Goal: Information Seeking & Learning: Learn about a topic

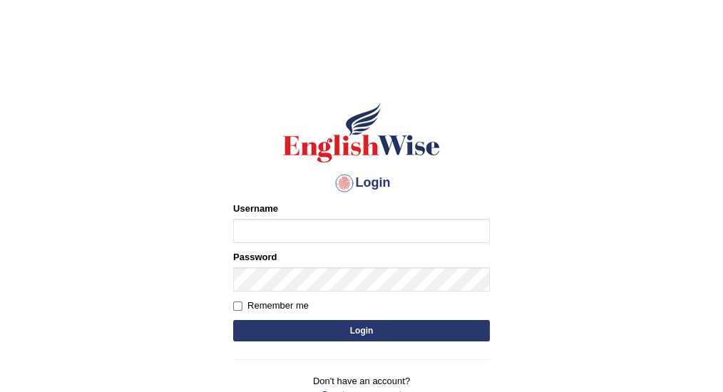
click at [302, 228] on input "Username" at bounding box center [361, 231] width 257 height 24
type input "vijivarghese"
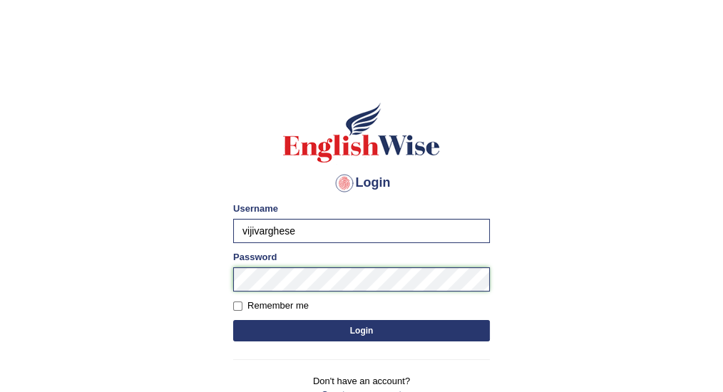
click at [233, 320] on button "Login" at bounding box center [361, 330] width 257 height 21
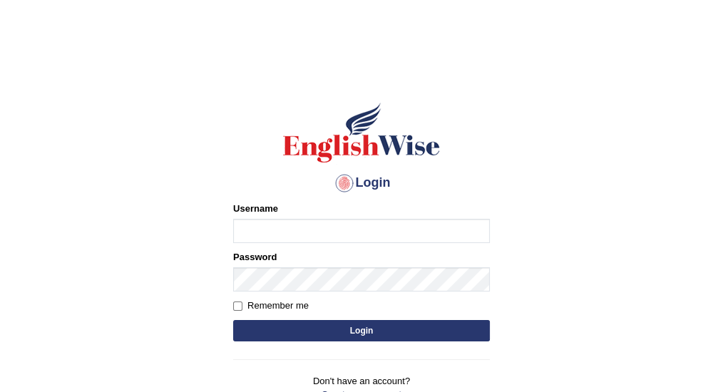
click at [292, 230] on input "Username" at bounding box center [361, 231] width 257 height 24
type input "vijivarghese"
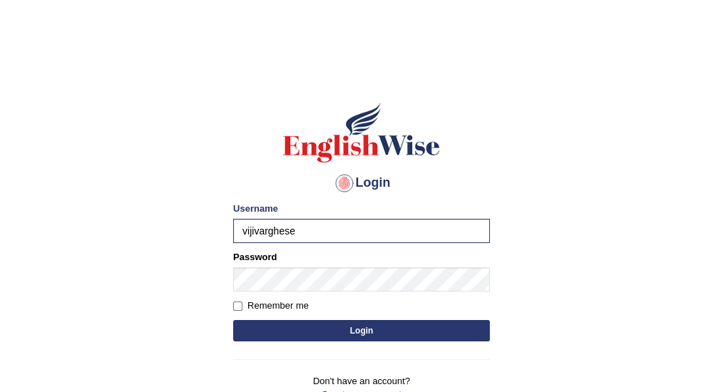
click at [262, 333] on button "Login" at bounding box center [361, 330] width 257 height 21
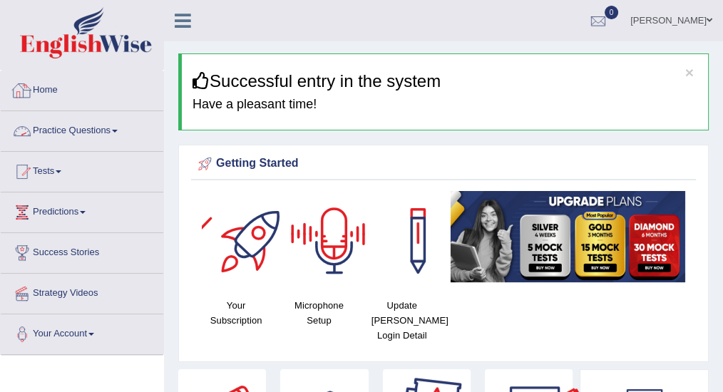
click at [75, 120] on link "Practice Questions" at bounding box center [82, 129] width 163 height 36
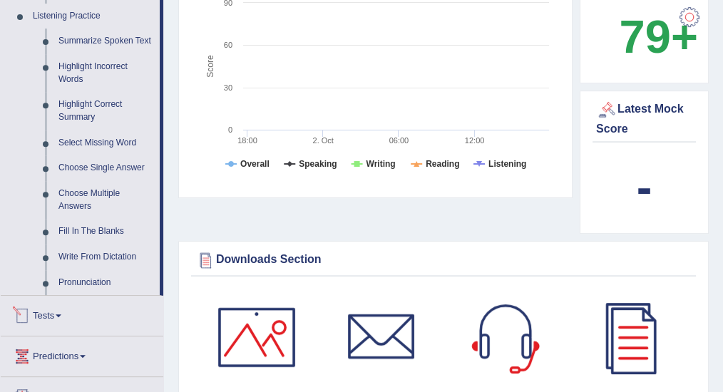
scroll to position [570, 0]
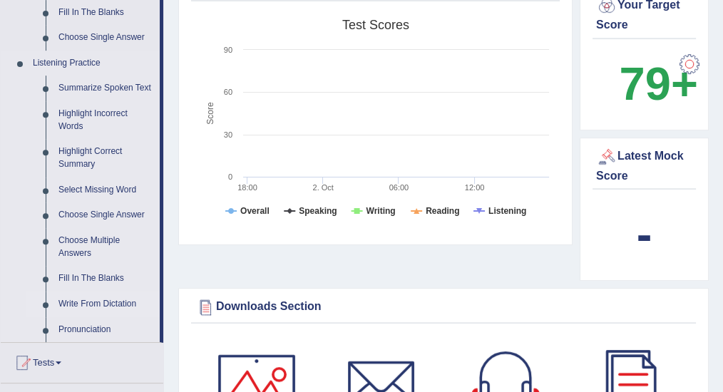
click at [121, 302] on link "Write From Dictation" at bounding box center [106, 305] width 108 height 26
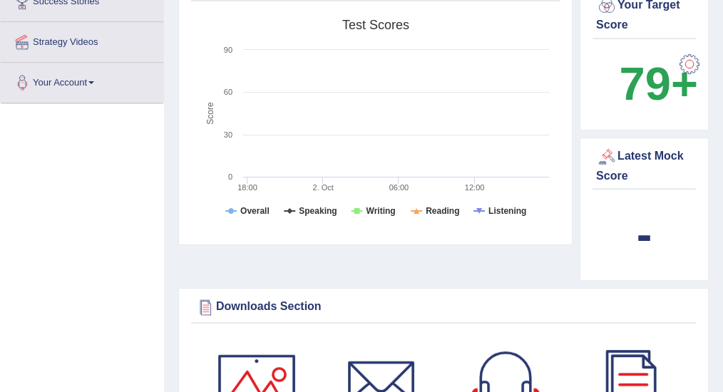
scroll to position [338, 0]
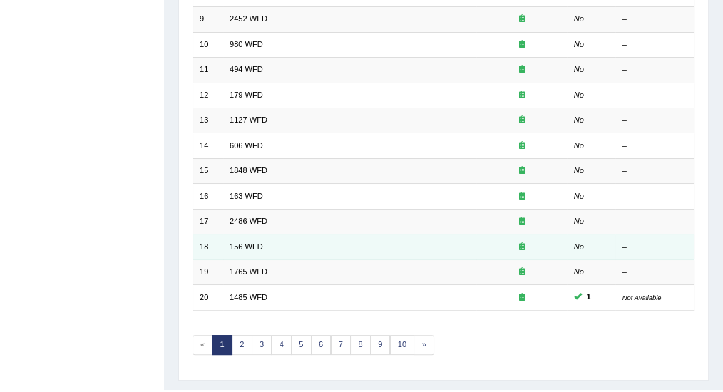
scroll to position [423, 0]
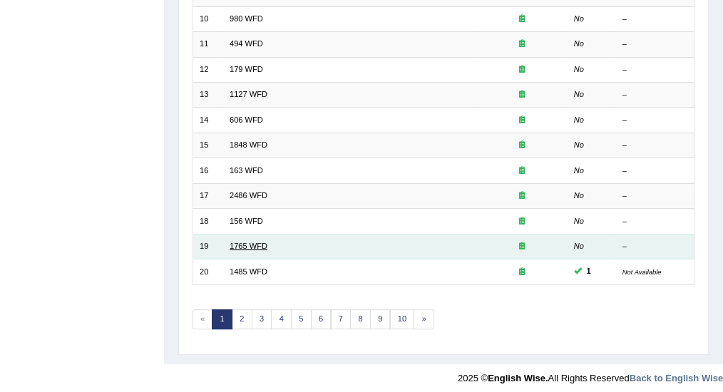
click at [238, 242] on link "1765 WFD" at bounding box center [249, 246] width 38 height 9
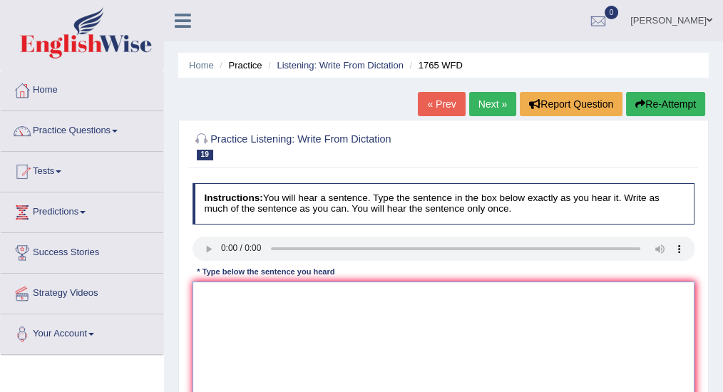
click at [250, 293] on textarea at bounding box center [443, 341] width 503 height 118
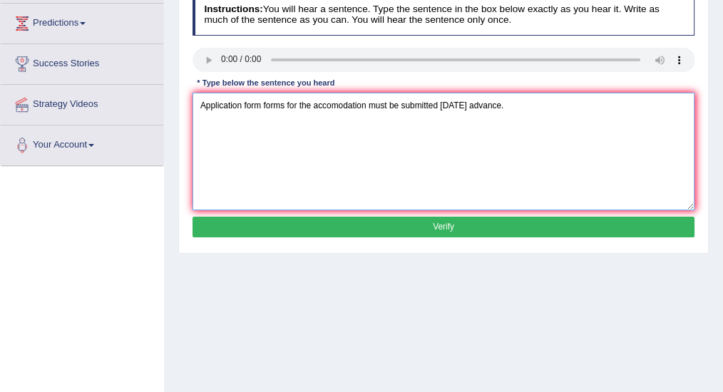
scroll to position [190, 0]
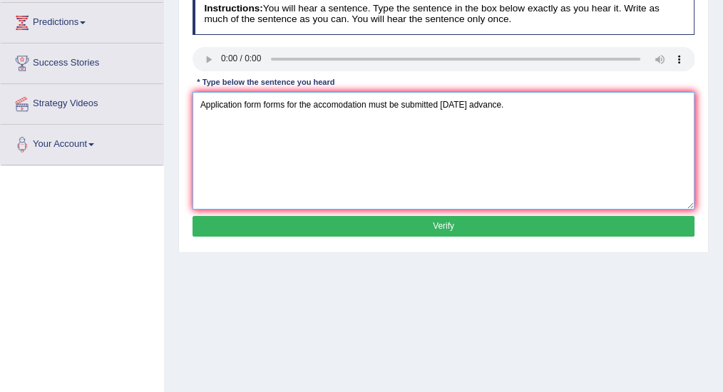
type textarea "Application form forms for the accomodation must be submitted in two months adv…"
click at [401, 225] on button "Verify" at bounding box center [443, 226] width 503 height 21
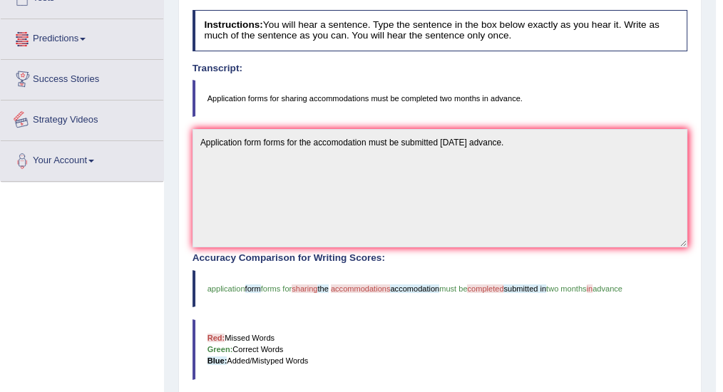
scroll to position [0, 0]
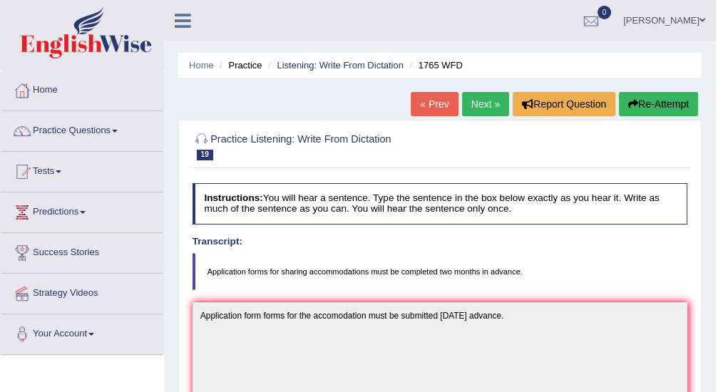
click at [491, 103] on link "Next »" at bounding box center [485, 104] width 47 height 24
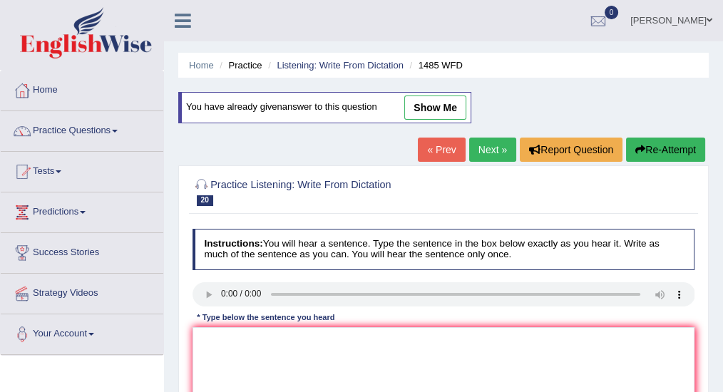
click at [436, 148] on link "« Prev" at bounding box center [441, 150] width 47 height 24
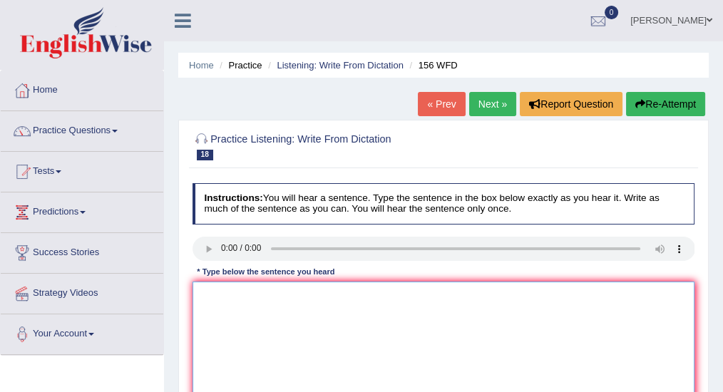
click at [254, 306] on textarea at bounding box center [443, 341] width 503 height 118
click at [274, 292] on textarea "All the assignments are due by tomorrow." at bounding box center [443, 341] width 503 height 118
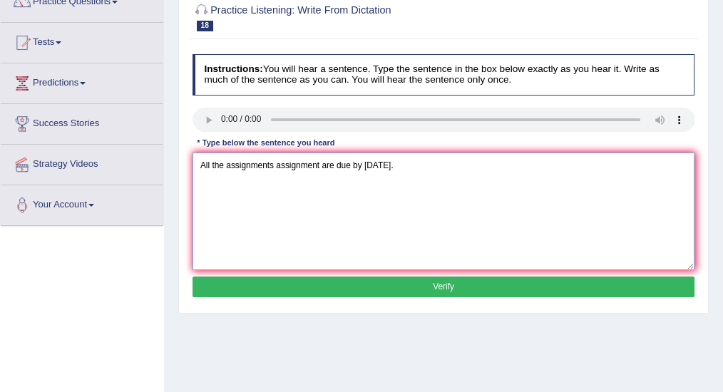
scroll to position [190, 0]
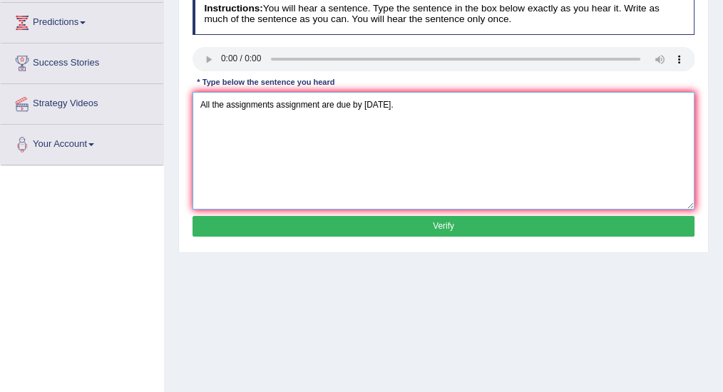
type textarea "All the assignments assignment are due by tomorrow."
click at [343, 223] on button "Verify" at bounding box center [443, 226] width 503 height 21
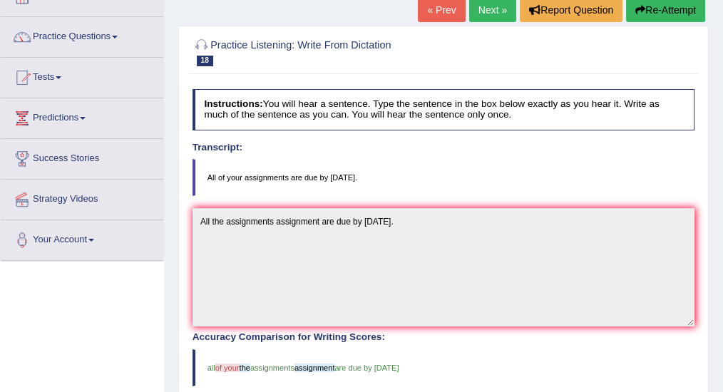
scroll to position [31, 0]
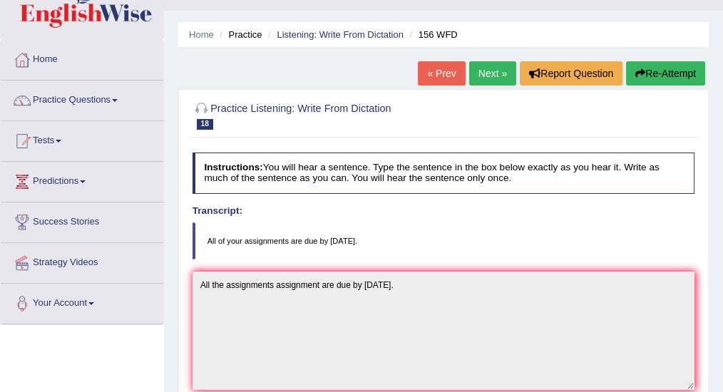
click at [442, 71] on link "« Prev" at bounding box center [441, 73] width 47 height 24
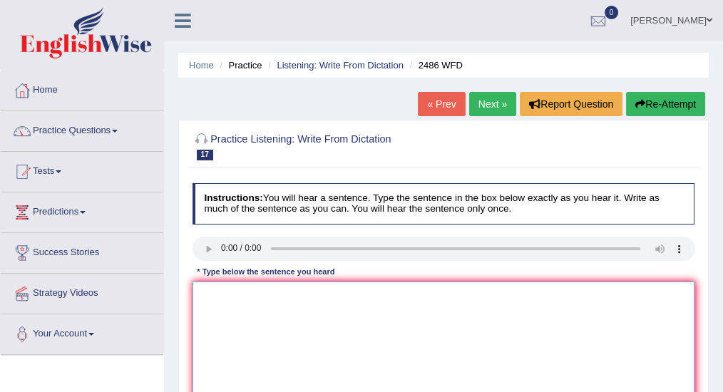
click at [237, 302] on textarea at bounding box center [443, 341] width 503 height 118
click at [214, 295] on textarea at bounding box center [443, 341] width 503 height 118
click at [224, 294] on textarea at bounding box center [443, 341] width 503 height 118
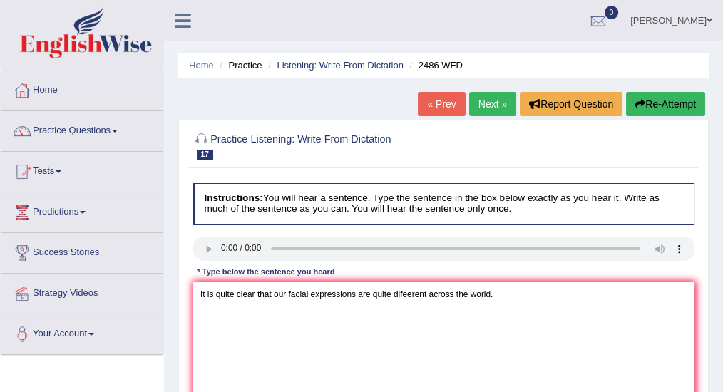
click at [356, 294] on textarea "It is quite clear that our facial expressions are quite difeerent across the wo…" at bounding box center [443, 341] width 503 height 118
click at [470, 291] on textarea "It is quite clear that our facial expressions expression are quite difeerent ac…" at bounding box center [443, 341] width 503 height 118
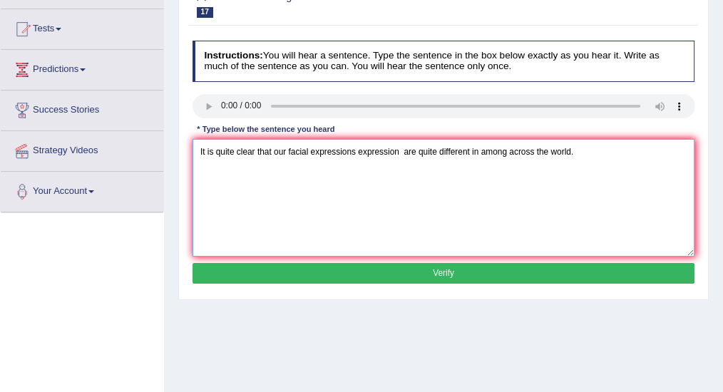
type textarea "It is quite clear that our facial expressions expression are quite different in…"
click at [330, 269] on button "Verify" at bounding box center [443, 273] width 503 height 21
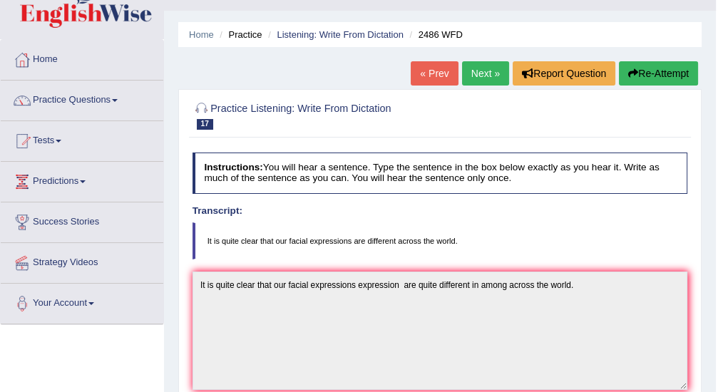
scroll to position [31, 0]
click at [428, 73] on link "« Prev" at bounding box center [434, 73] width 47 height 24
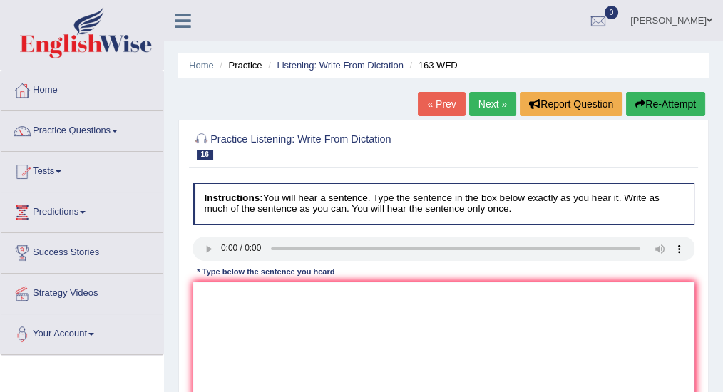
click at [235, 309] on textarea at bounding box center [443, 341] width 503 height 118
click at [292, 292] on textarea "A number of assigments will be submitted at the conference." at bounding box center [443, 341] width 503 height 118
click at [265, 292] on textarea "A number of assigments assignment will be submitted at the conference." at bounding box center [443, 341] width 503 height 118
click at [329, 319] on textarea "A number of assignments assignment will be submitted at the conference." at bounding box center [443, 341] width 503 height 118
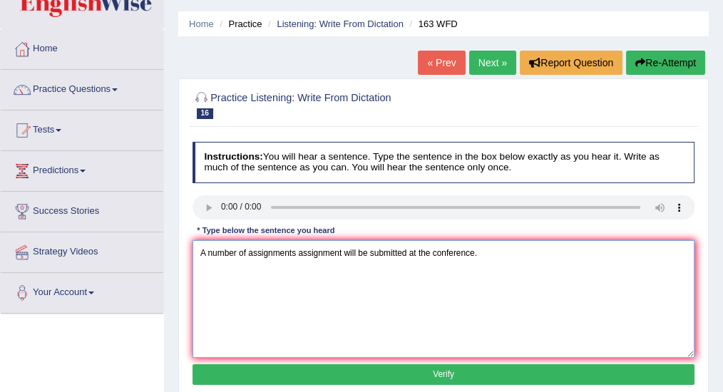
scroll to position [143, 0]
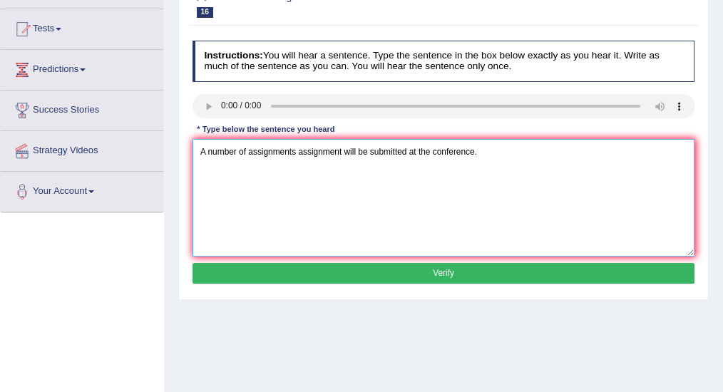
type textarea "A number of assignments assignment will be submitted at the conference."
click at [389, 277] on button "Verify" at bounding box center [443, 273] width 503 height 21
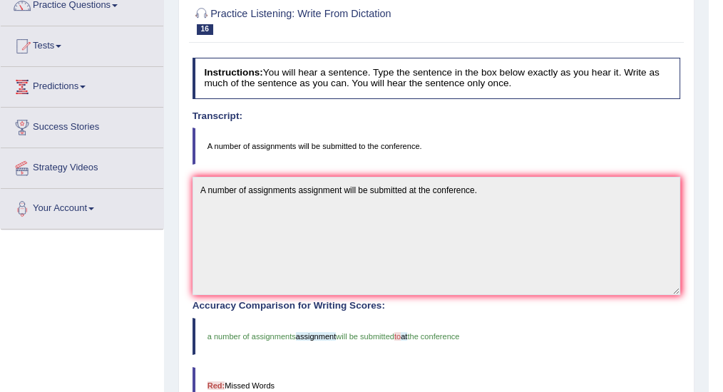
scroll to position [0, 0]
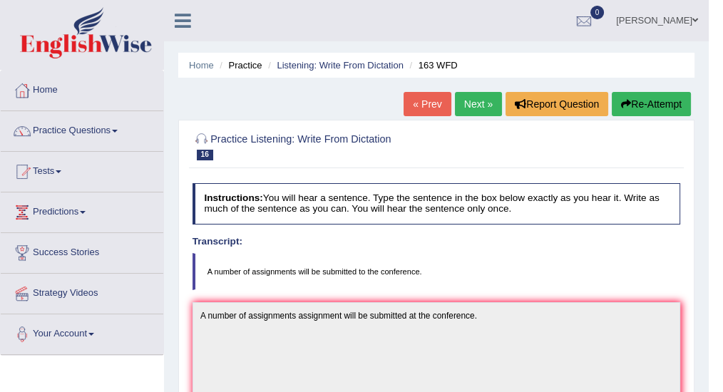
click at [423, 103] on link "« Prev" at bounding box center [427, 104] width 47 height 24
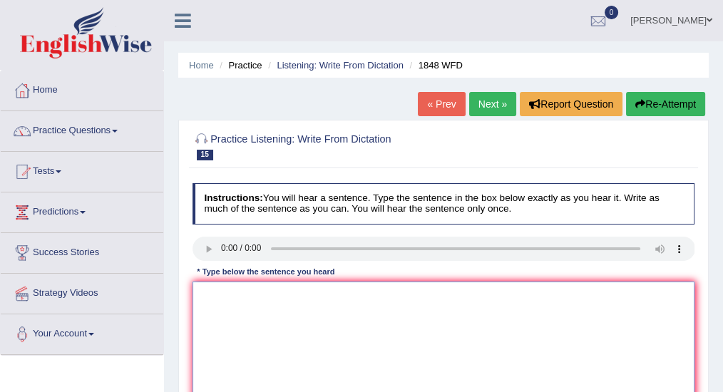
click at [281, 296] on textarea at bounding box center [443, 341] width 503 height 118
click at [237, 306] on textarea at bounding box center [443, 341] width 503 height 118
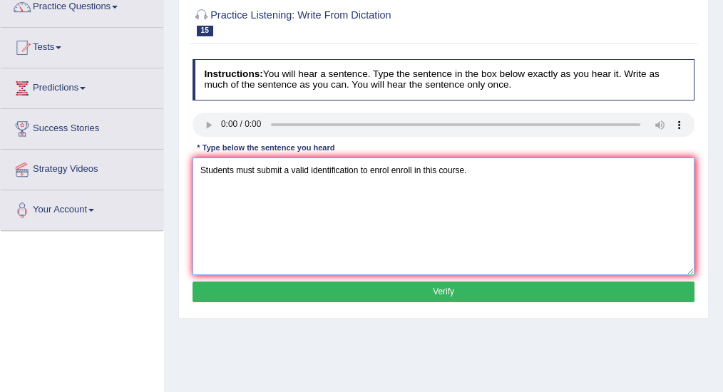
scroll to position [143, 0]
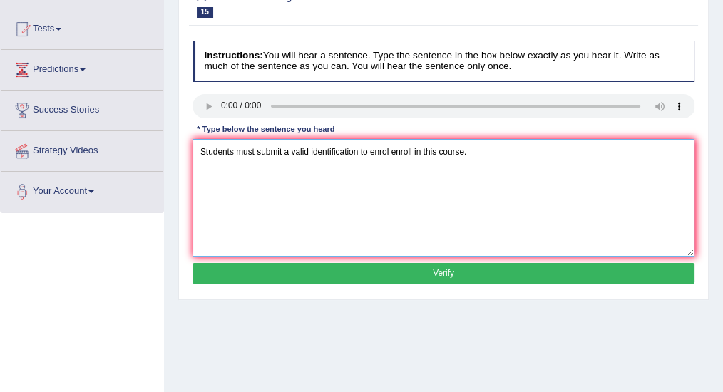
type textarea "Students must submit a valid identification to enrol enroll in this course."
click at [369, 274] on button "Verify" at bounding box center [443, 273] width 503 height 21
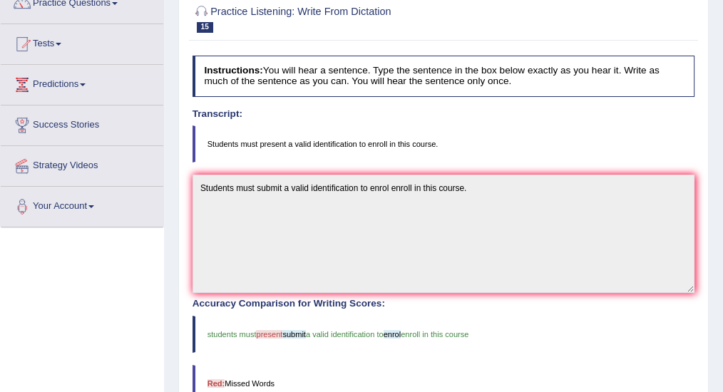
scroll to position [47, 0]
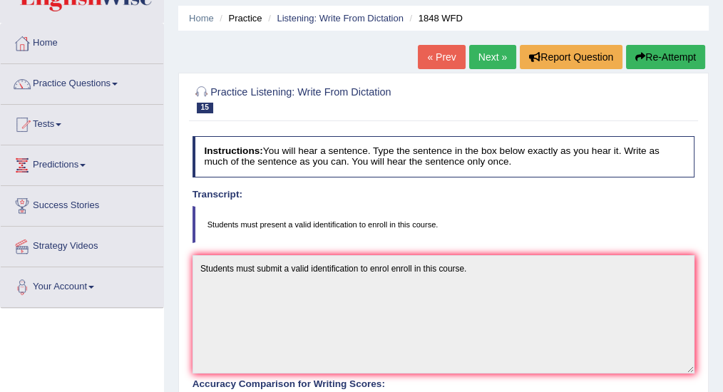
click at [443, 57] on link "« Prev" at bounding box center [441, 57] width 47 height 24
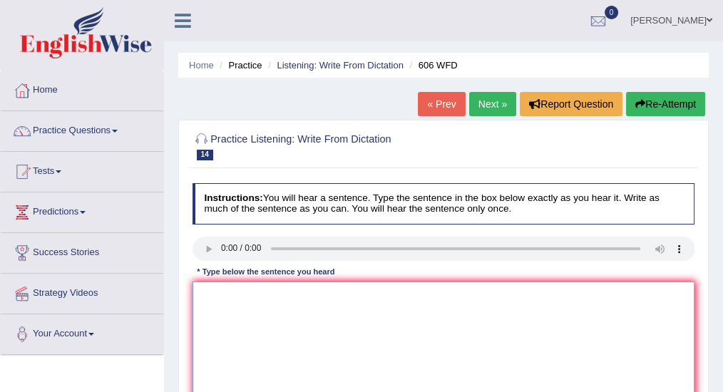
click at [228, 300] on textarea at bounding box center [443, 341] width 503 height 118
click at [221, 291] on textarea at bounding box center [443, 341] width 503 height 118
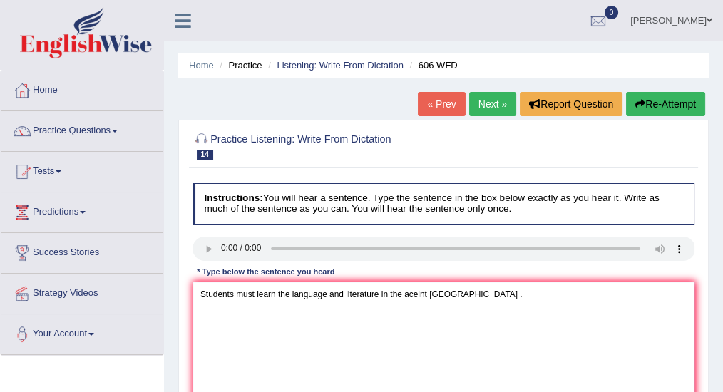
click at [409, 294] on textarea "Students must learn the language and literature in the aceint [GEOGRAPHIC_DATA]…" at bounding box center [443, 341] width 503 height 118
click at [421, 292] on textarea "Students must learn the language and literature in the anceint Greece ." at bounding box center [443, 341] width 503 height 118
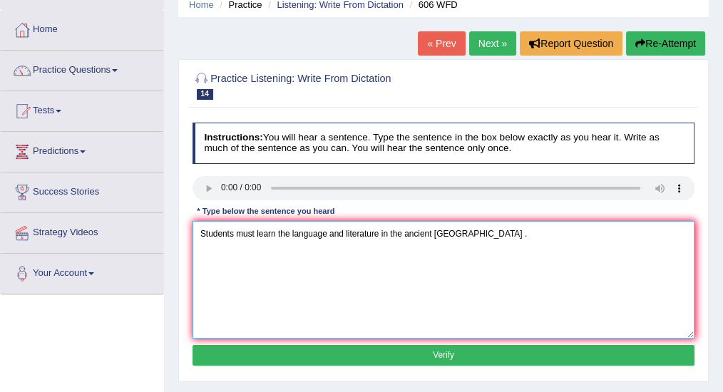
scroll to position [143, 0]
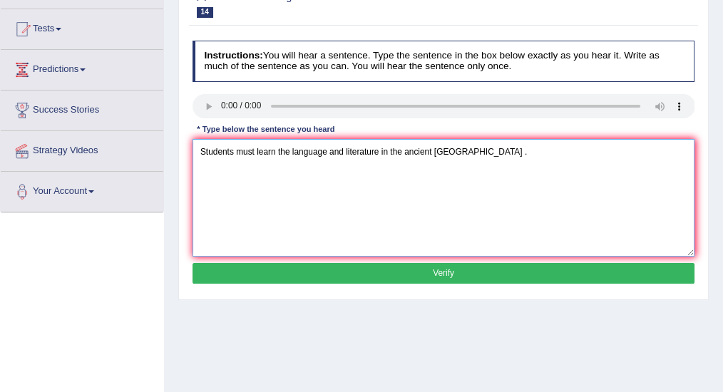
type textarea "Students must learn the language and literature in the ancient Greece ."
click at [406, 274] on button "Verify" at bounding box center [443, 273] width 503 height 21
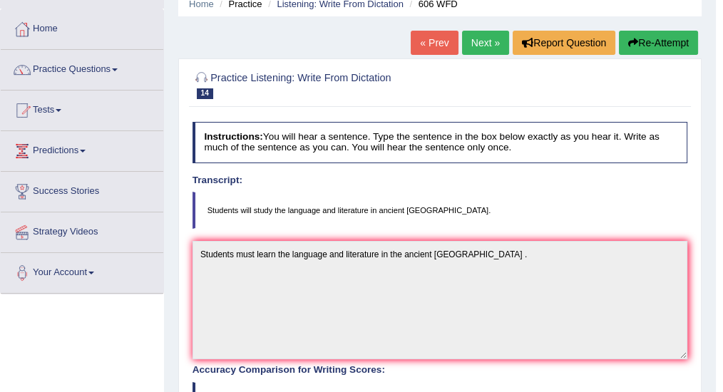
scroll to position [0, 0]
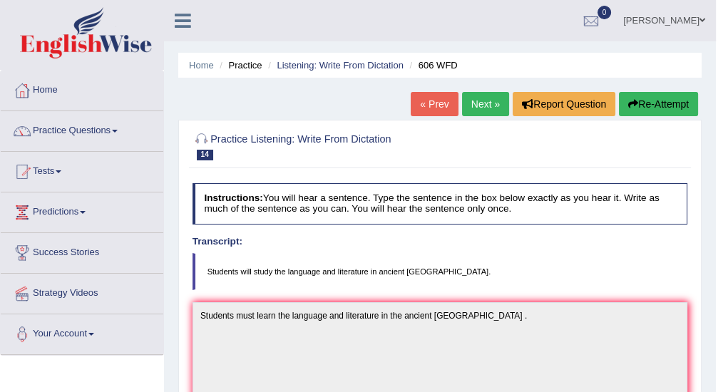
click at [434, 105] on link "« Prev" at bounding box center [434, 104] width 47 height 24
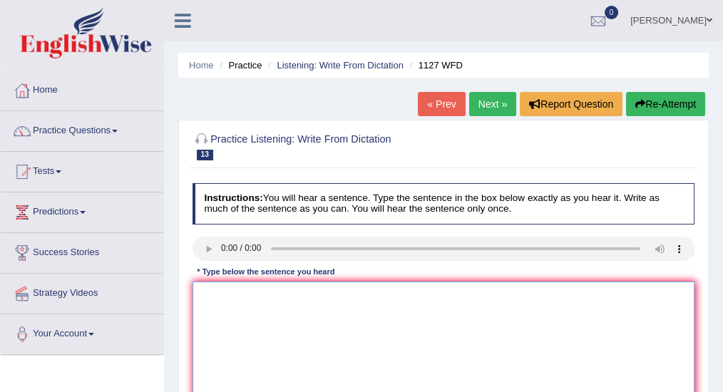
click at [266, 303] on textarea at bounding box center [443, 341] width 503 height 118
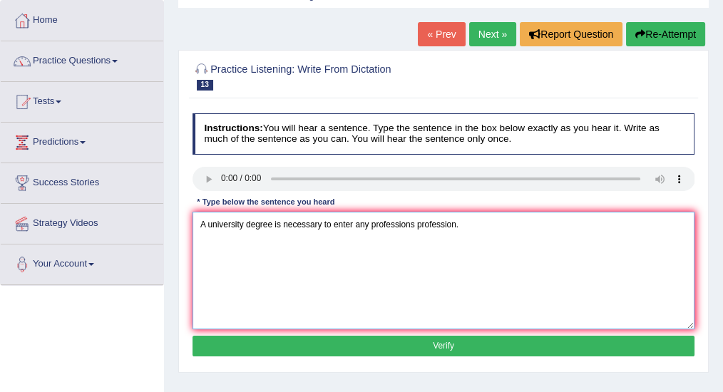
scroll to position [95, 0]
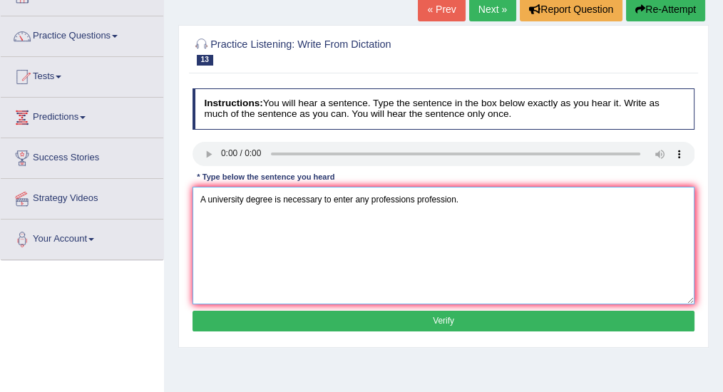
type textarea "A university degree is necessary to enter any professions profession."
click at [359, 322] on button "Verify" at bounding box center [443, 321] width 503 height 21
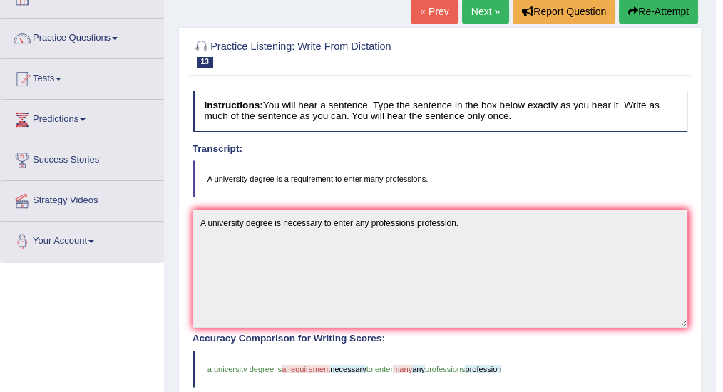
scroll to position [0, 0]
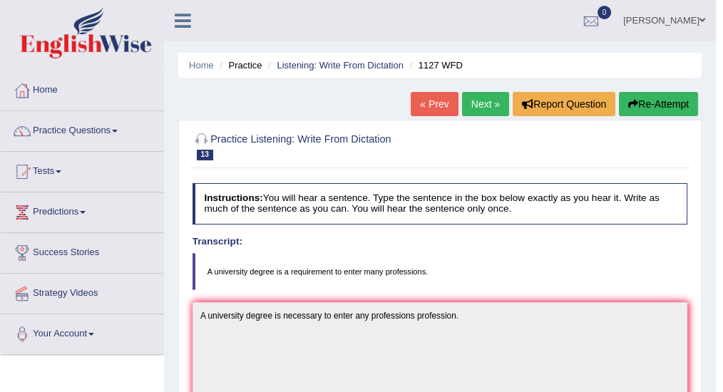
click at [432, 107] on link "« Prev" at bounding box center [434, 104] width 47 height 24
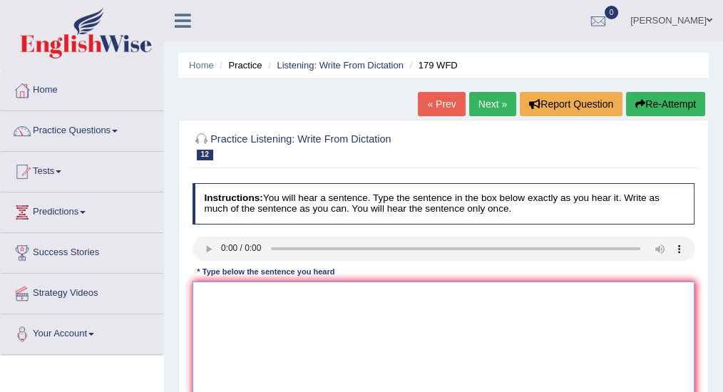
click at [232, 300] on textarea at bounding box center [443, 341] width 503 height 118
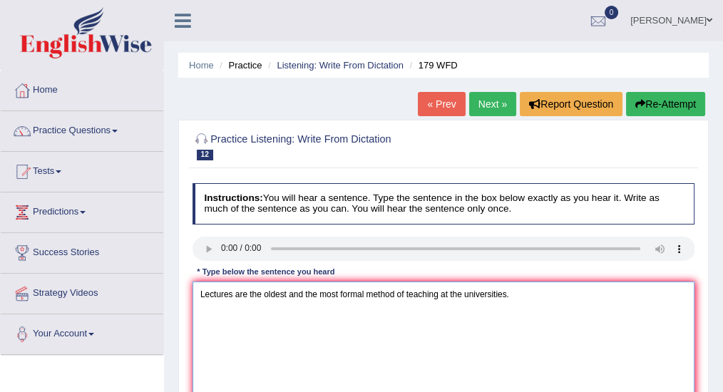
click at [230, 291] on textarea "Lectures are the oldest and the most formal method of teaching at the universit…" at bounding box center [443, 341] width 503 height 118
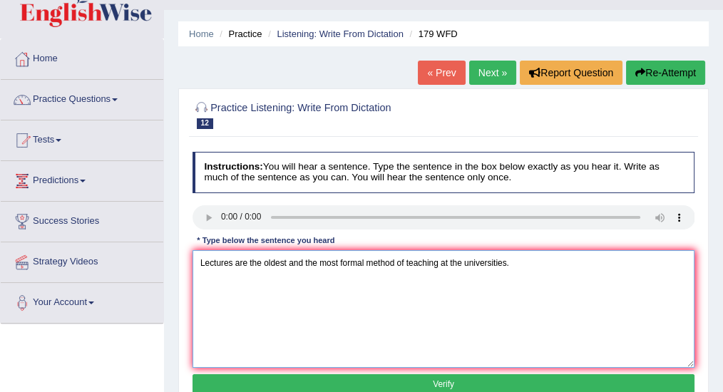
scroll to position [47, 0]
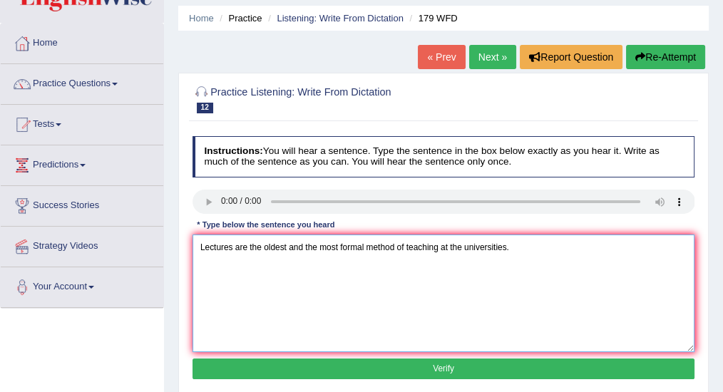
type textarea "Lectures are the oldest and the most formal method of teaching at the universit…"
click at [424, 367] on button "Verify" at bounding box center [443, 369] width 503 height 21
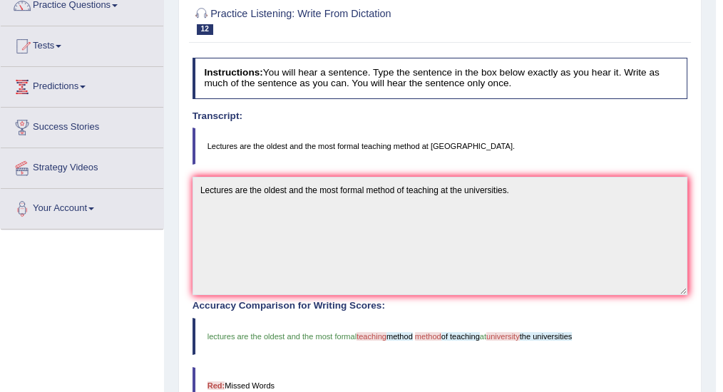
scroll to position [0, 0]
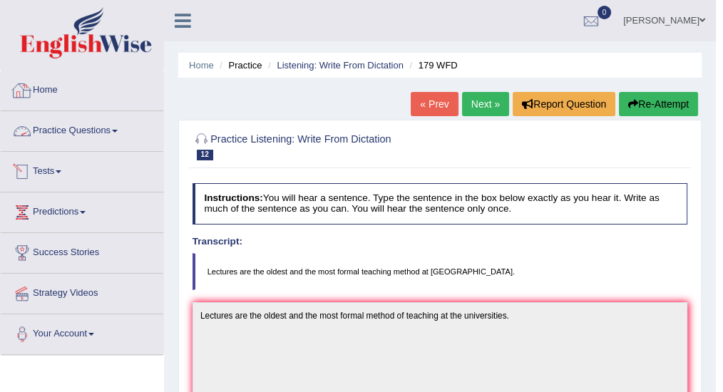
click at [54, 91] on link "Home" at bounding box center [82, 89] width 163 height 36
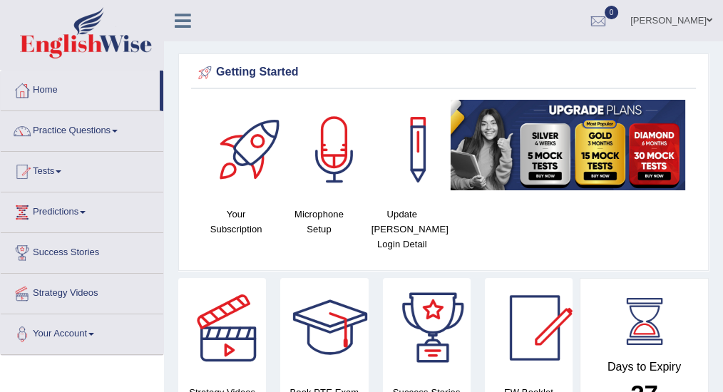
click at [710, 14] on link "Viji Varghese" at bounding box center [671, 18] width 103 height 37
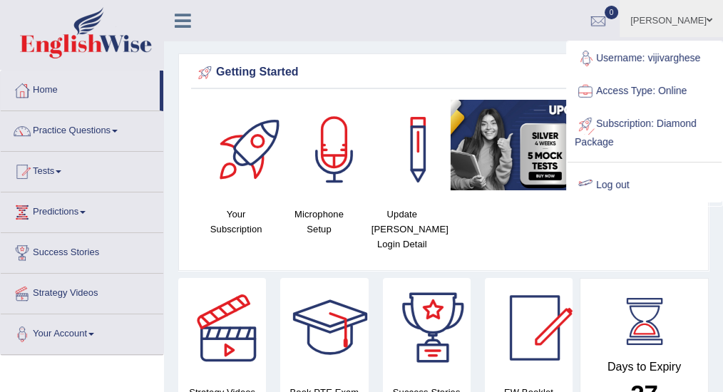
click at [625, 185] on link "Log out" at bounding box center [645, 185] width 154 height 33
